Goal: Task Accomplishment & Management: Manage account settings

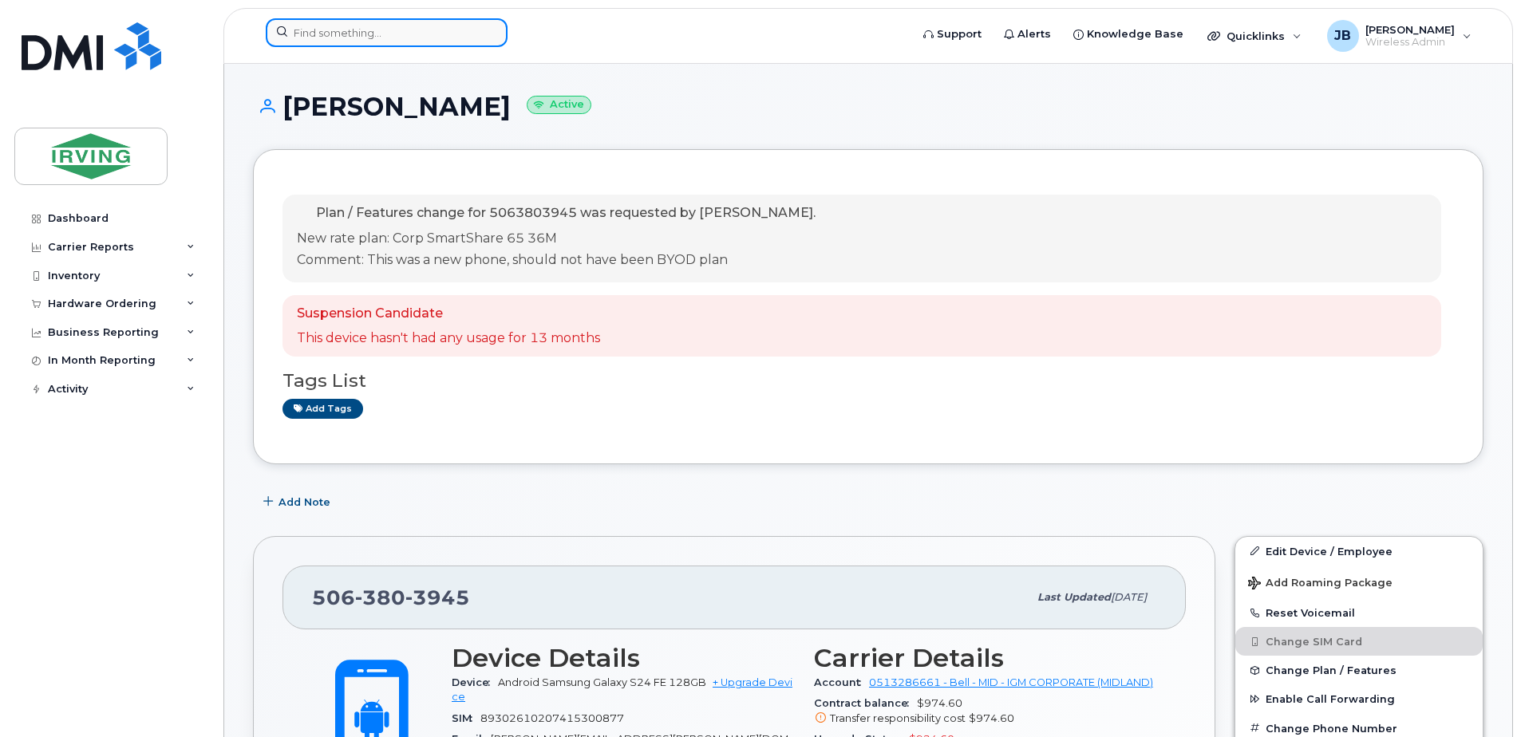
click at [317, 32] on input at bounding box center [387, 32] width 242 height 29
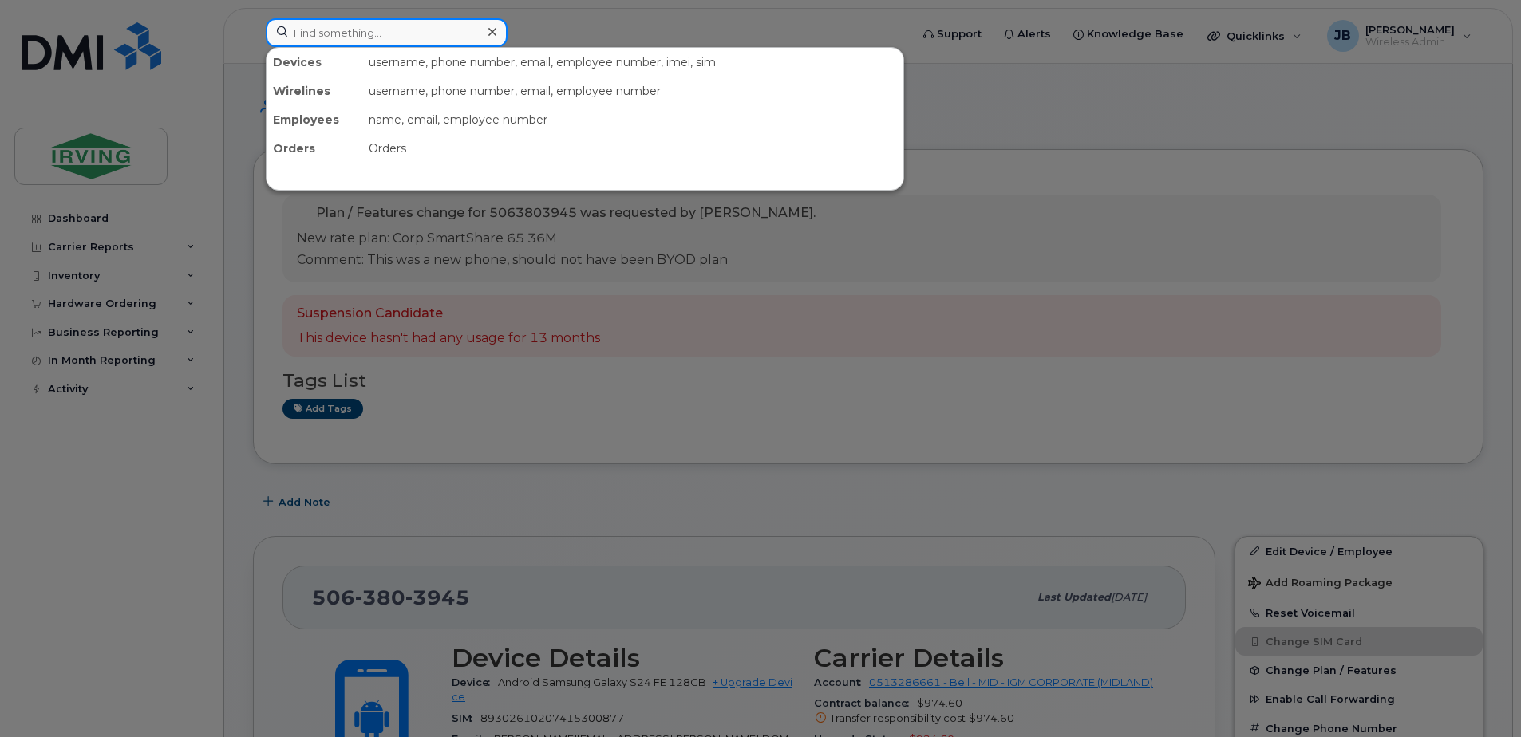
paste input "15063800687"
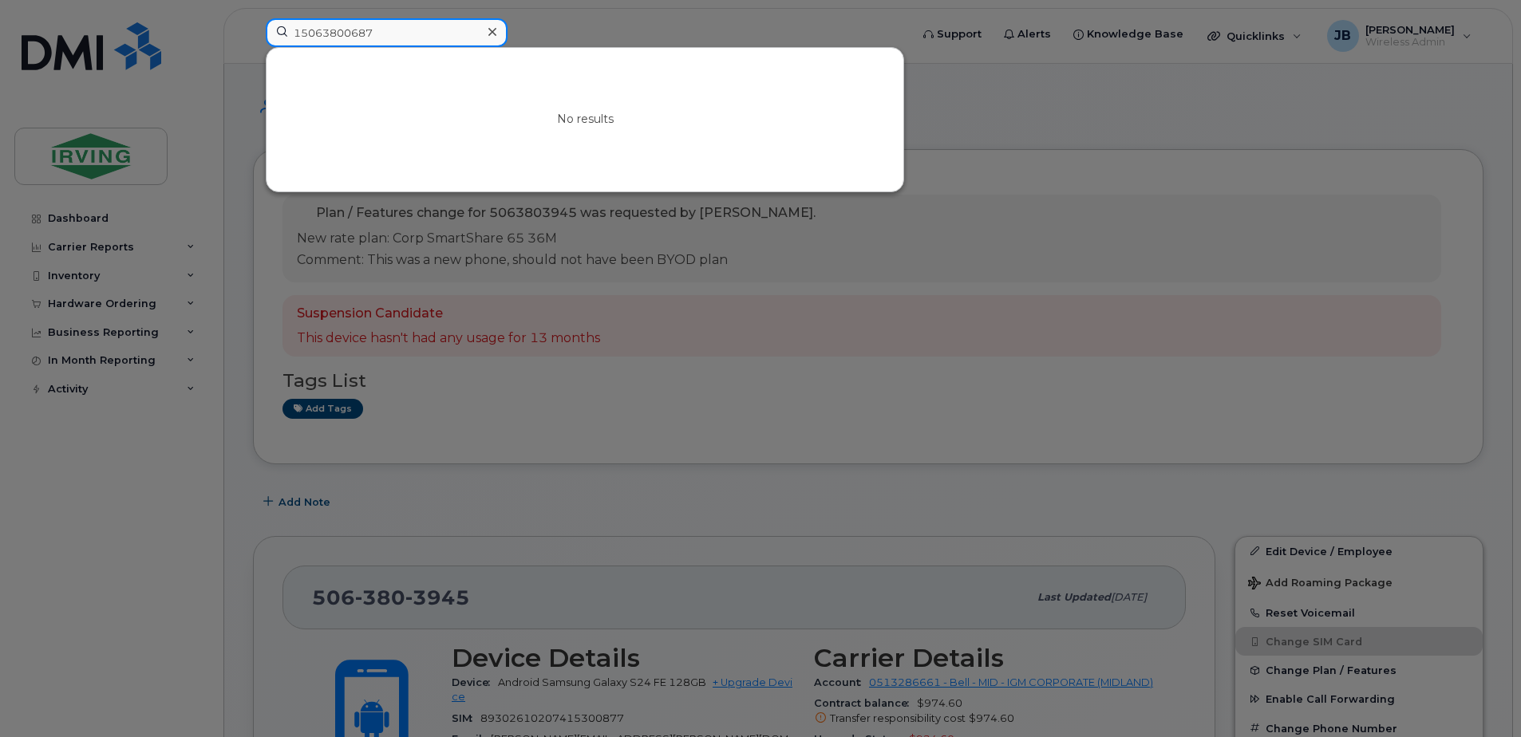
click at [300, 36] on input "15063800687" at bounding box center [387, 32] width 242 height 29
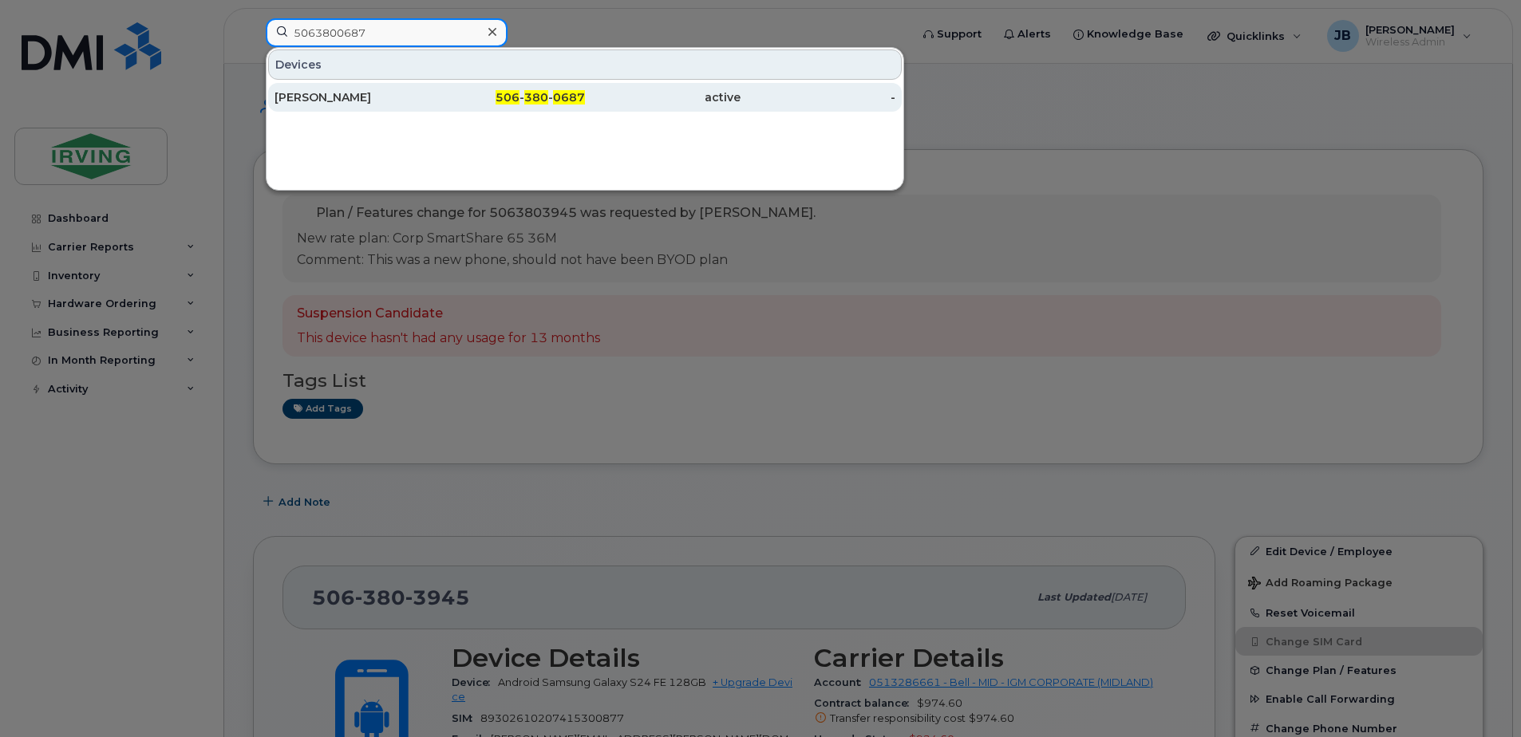
type input "5063800687"
click at [529, 97] on span "380" at bounding box center [536, 97] width 24 height 14
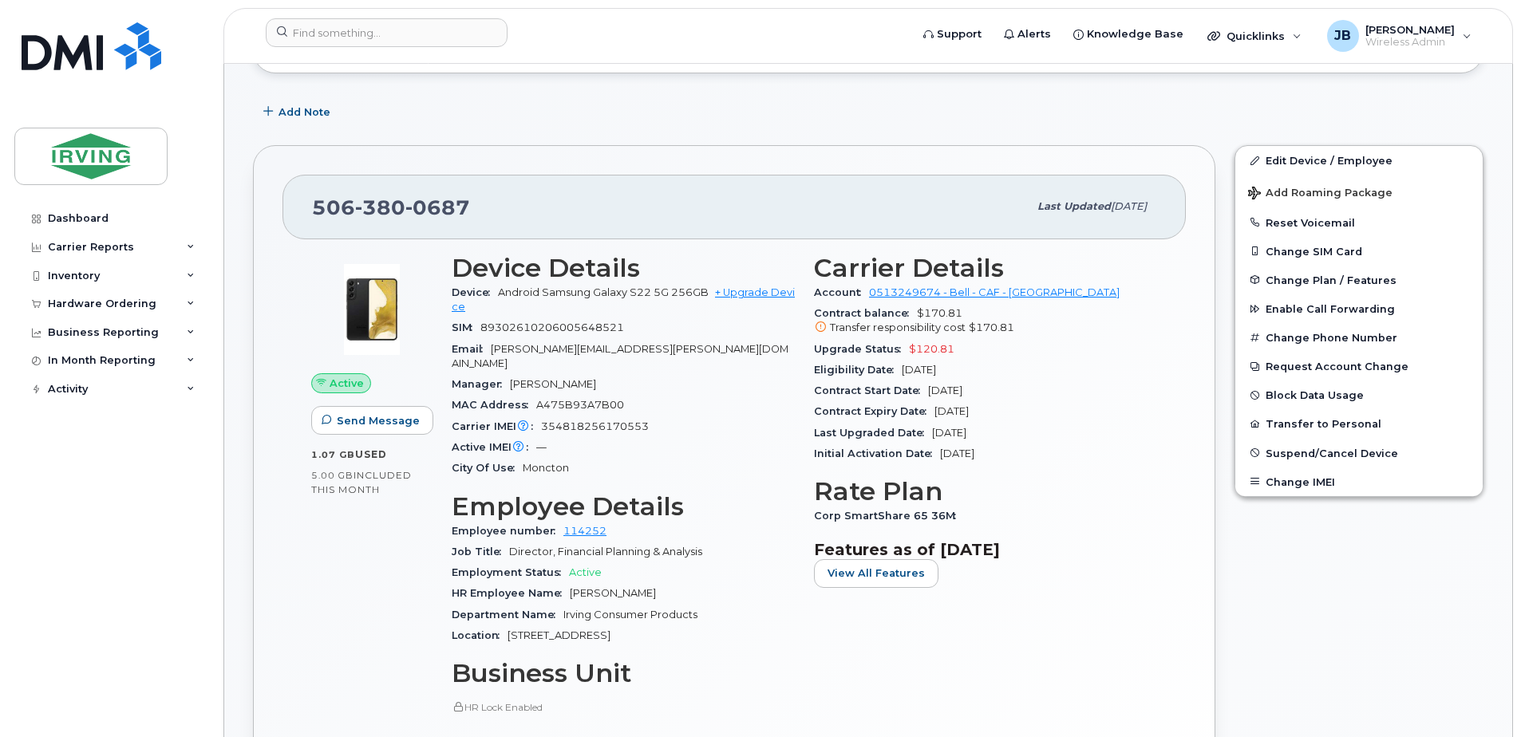
scroll to position [239, 0]
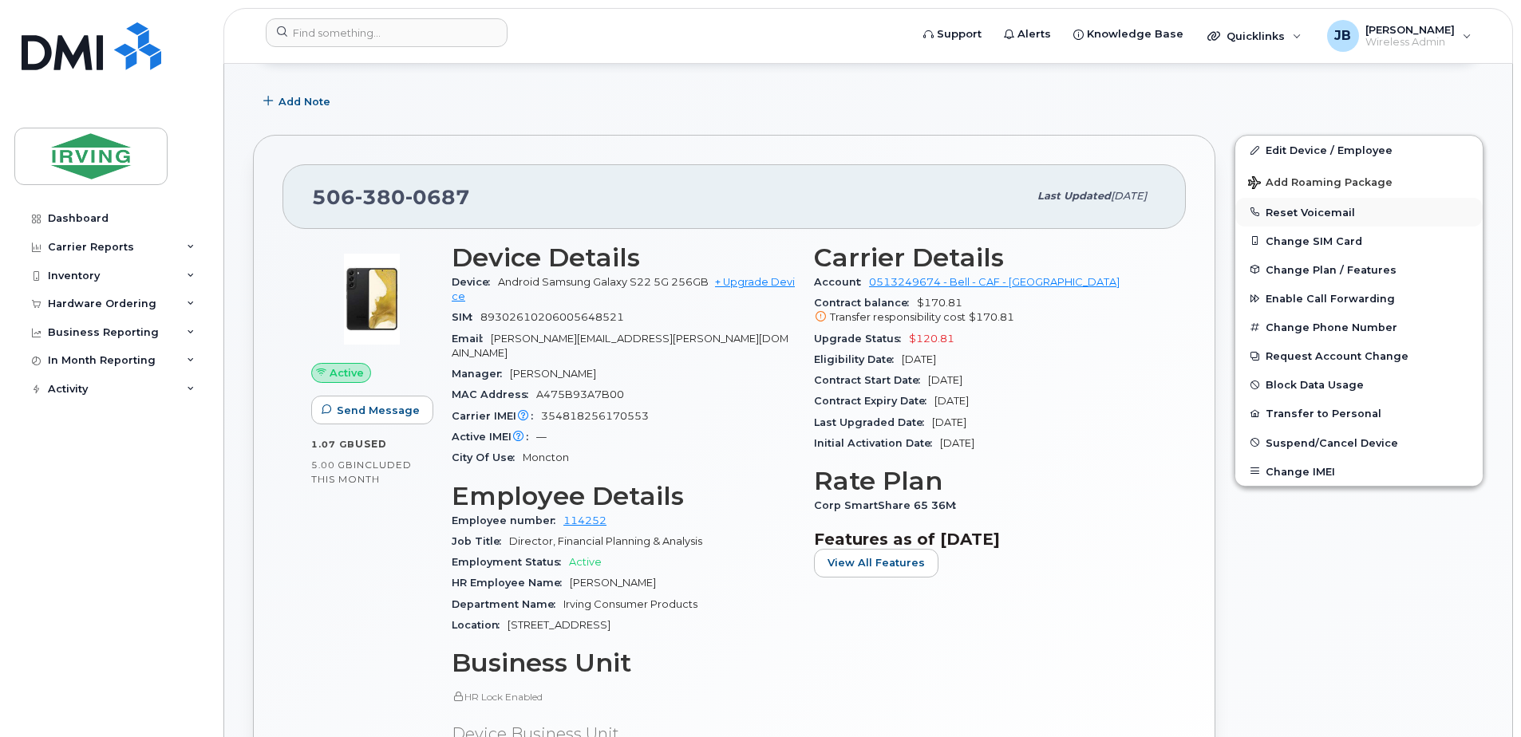
click at [1318, 213] on button "Reset Voicemail" at bounding box center [1358, 212] width 247 height 29
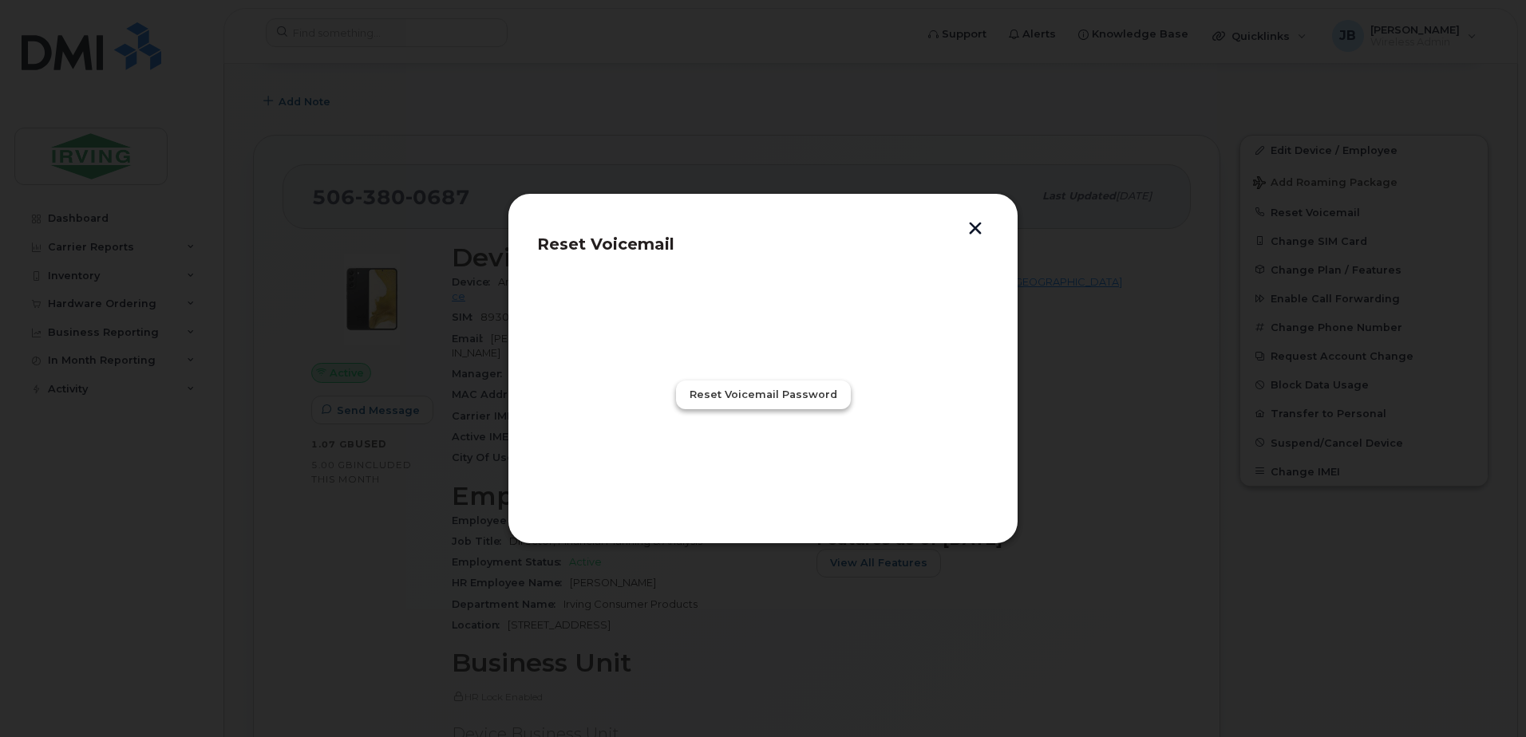
click at [751, 398] on span "Reset Voicemail Password" at bounding box center [764, 394] width 148 height 15
click at [767, 468] on span "Close" at bounding box center [763, 464] width 32 height 15
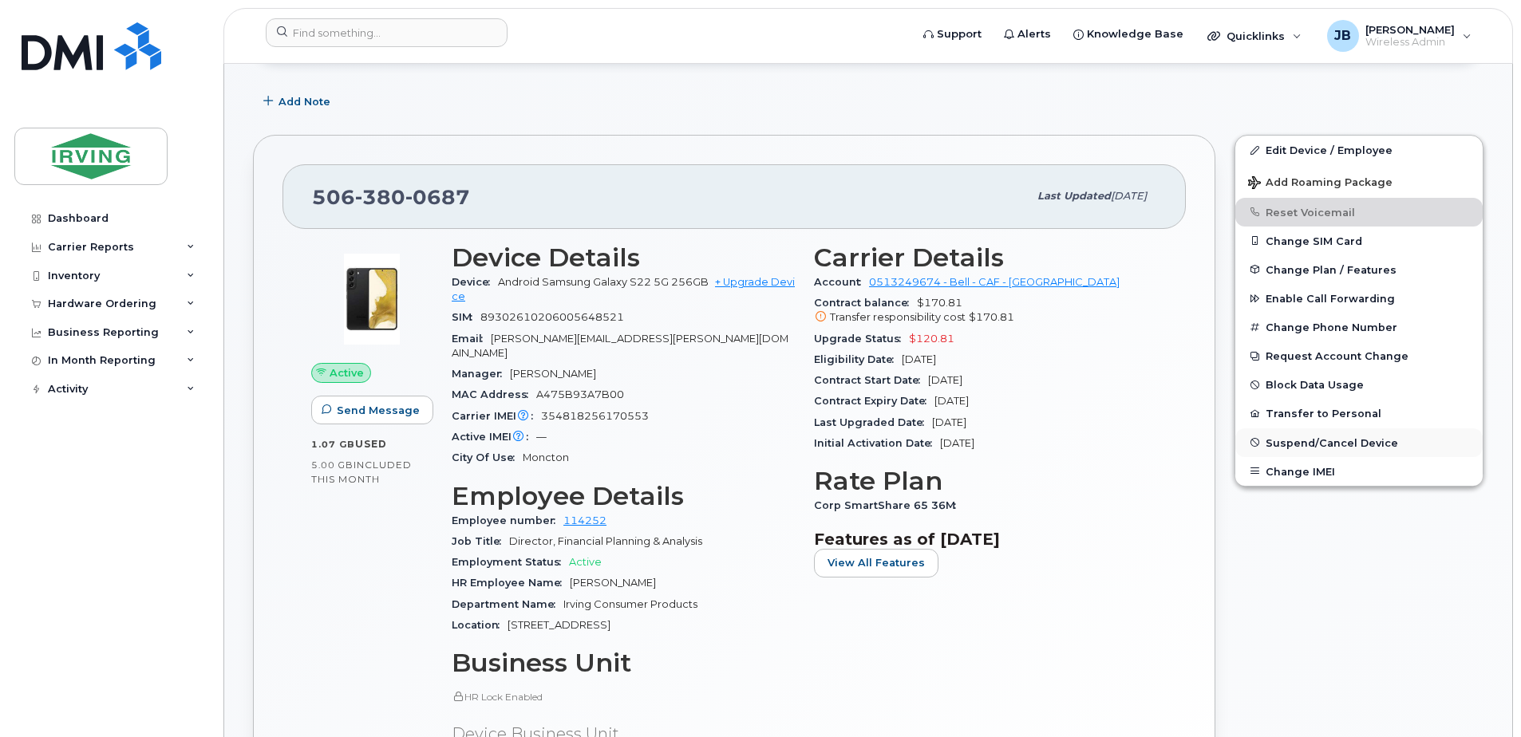
click at [1341, 444] on span "Suspend/Cancel Device" at bounding box center [1332, 443] width 132 height 12
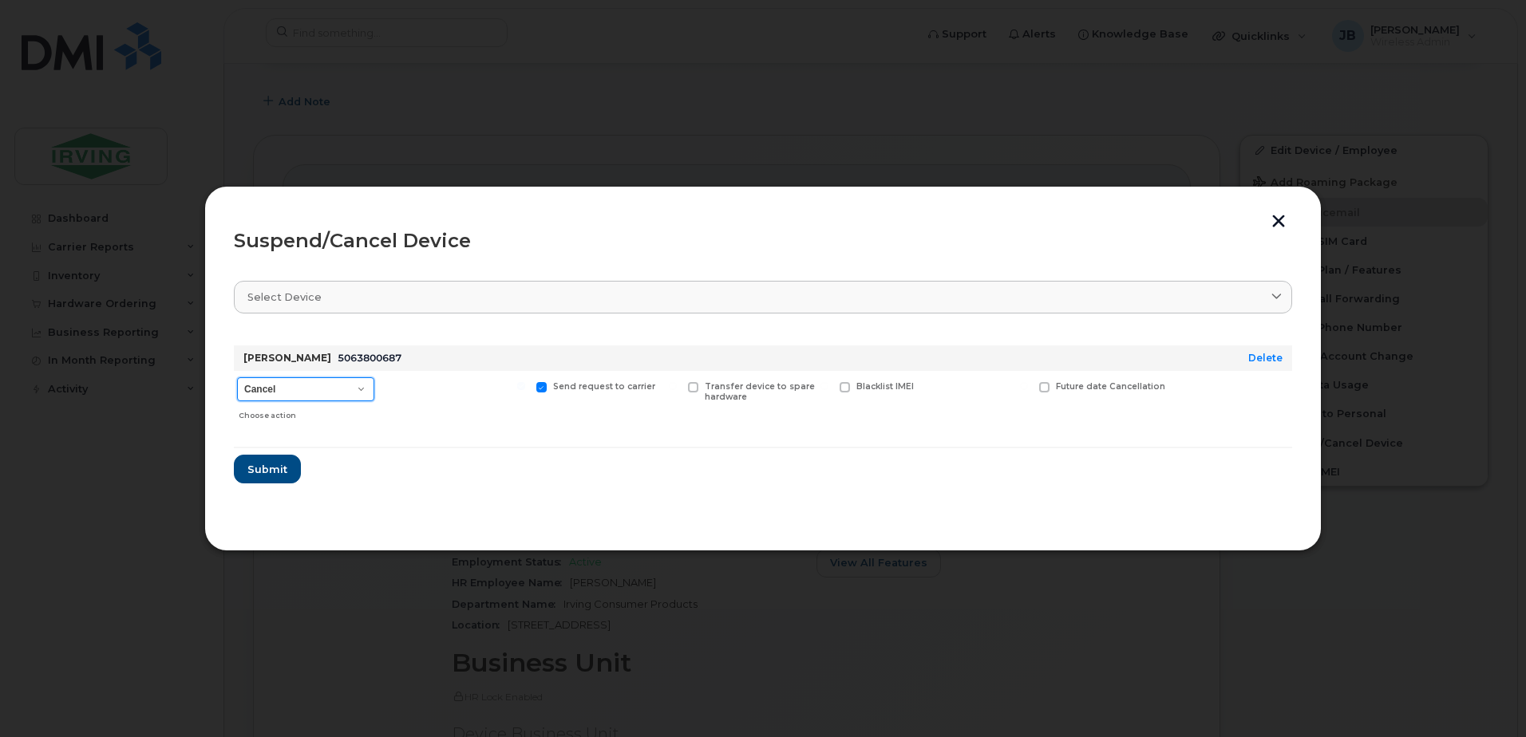
click at [363, 387] on select "Cancel Suspend - Extend Suspension Suspend - Reduced Rate Suspend - Full Rate S…" at bounding box center [305, 389] width 137 height 24
select select "[object Object]"
click at [237, 377] on select "Cancel Suspend - Extend Suspension Suspend - Reduced Rate Suspend - Full Rate S…" at bounding box center [305, 389] width 137 height 24
click at [272, 476] on span "Submit" at bounding box center [267, 469] width 40 height 15
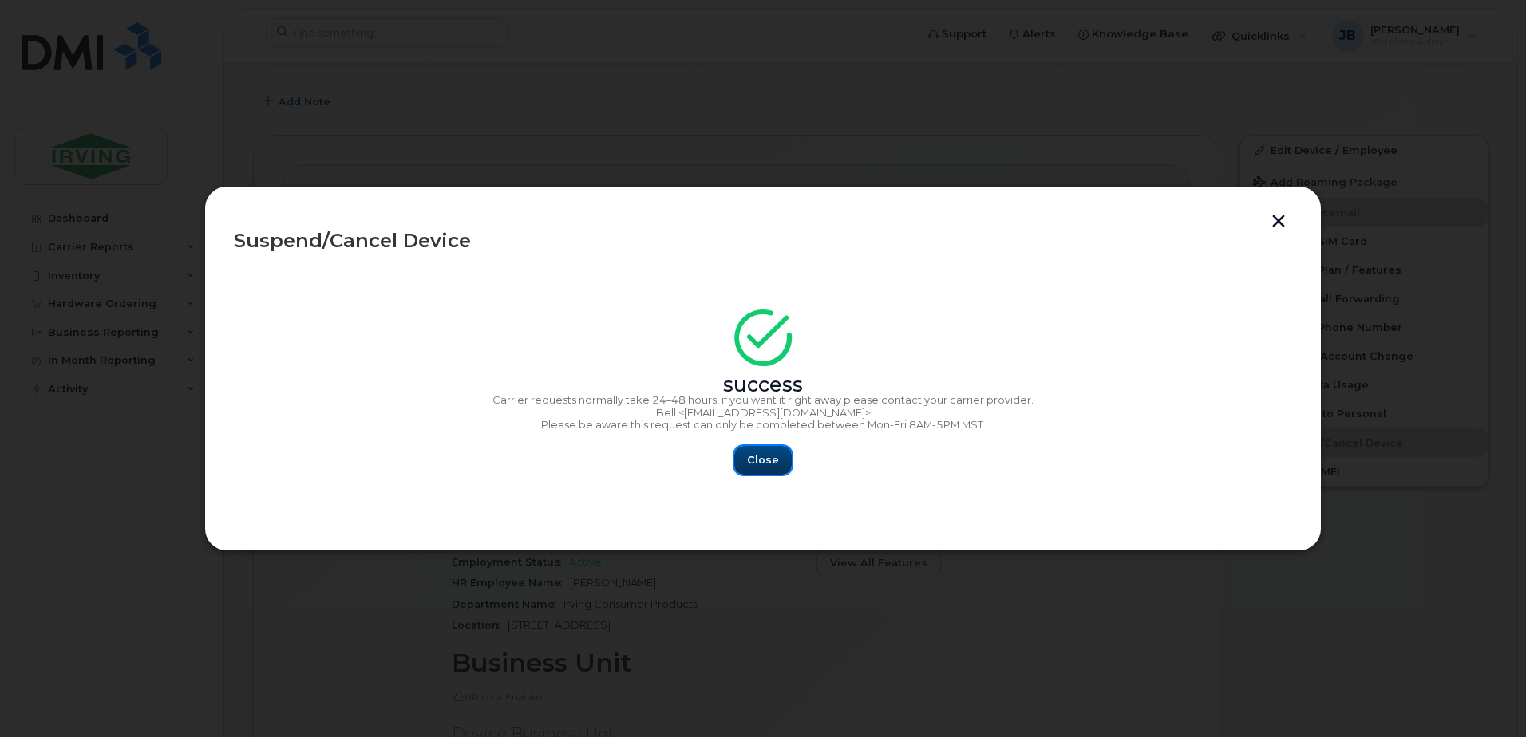
click at [767, 461] on span "Close" at bounding box center [763, 459] width 32 height 15
